Goal: Task Accomplishment & Management: Manage account settings

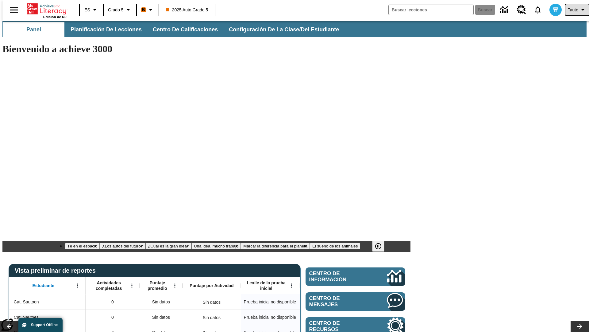
click at [574, 10] on span "Tauto" at bounding box center [573, 10] width 10 height 6
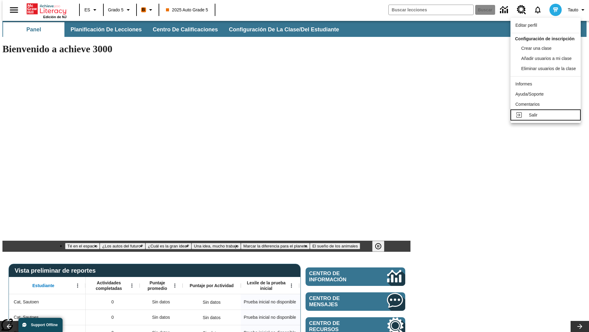
click at [548, 118] on div "Salir" at bounding box center [552, 115] width 47 height 6
